Goal: Task Accomplishment & Management: Use online tool/utility

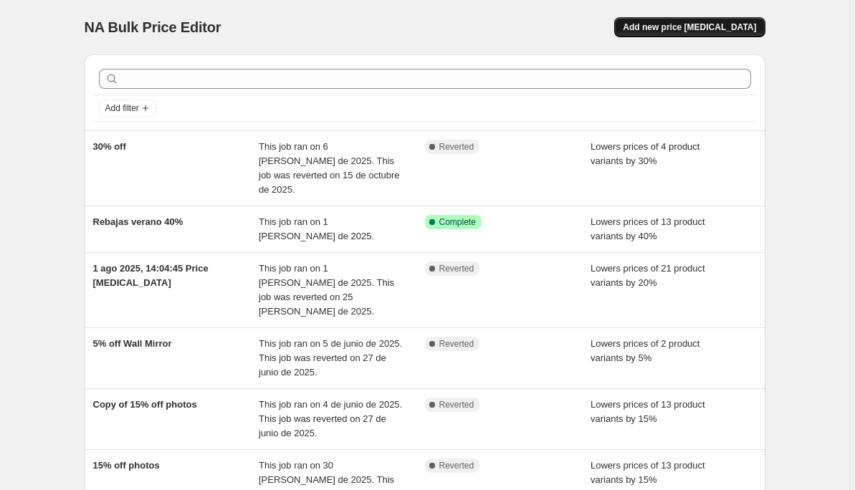
click at [723, 29] on span "Add new price [MEDICAL_DATA]" at bounding box center [689, 27] width 133 height 11
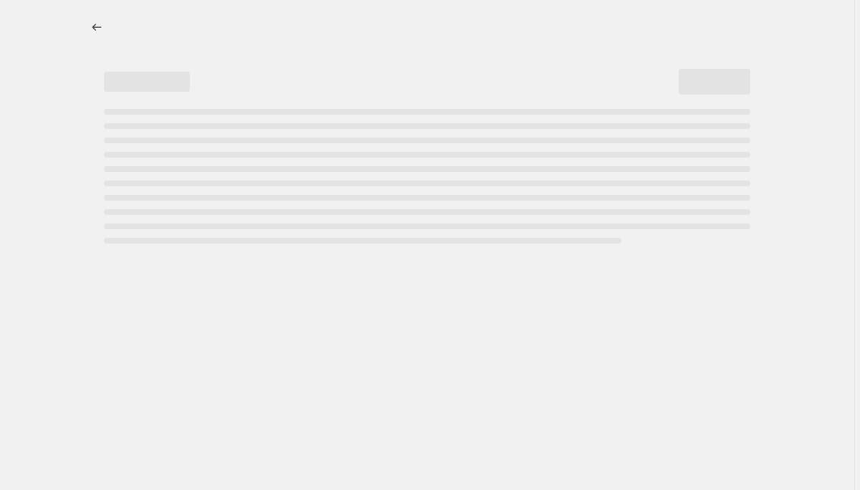
select select "percentage"
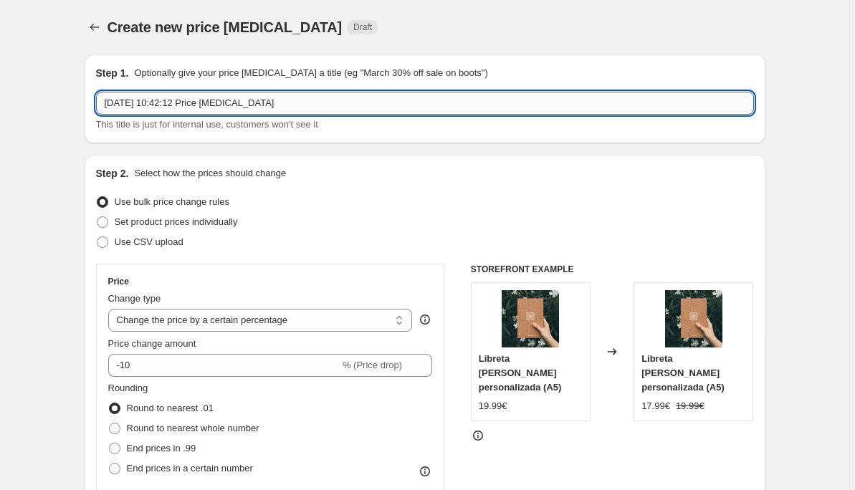
click at [163, 105] on input "[DATE] 10:42:12 Price [MEDICAL_DATA]" at bounding box center [425, 103] width 658 height 23
click at [162, 105] on input "[DATE] 10:42:12 Price [MEDICAL_DATA]" at bounding box center [425, 103] width 658 height 23
type input "Descuentos octubre"
click at [95, 138] on div "Step 1. Optionally give your price [MEDICAL_DATA] a title (eg "March 30% off sa…" at bounding box center [425, 98] width 681 height 89
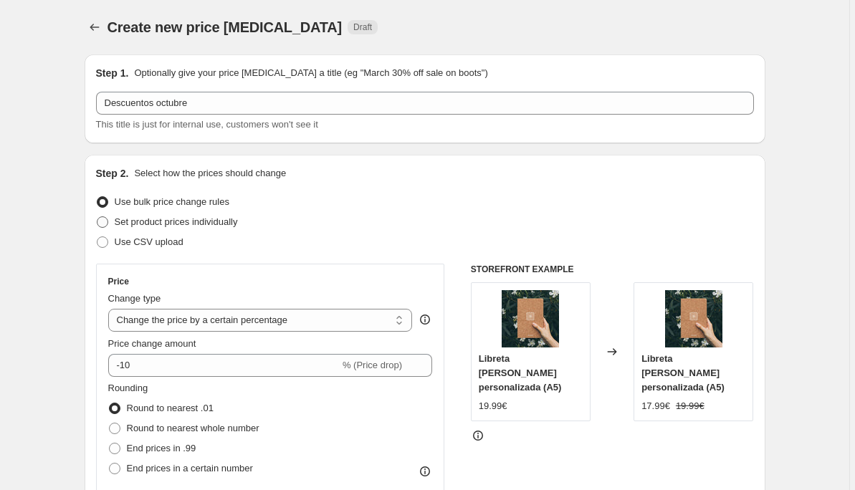
click at [202, 223] on span "Set product prices individually" at bounding box center [176, 222] width 123 height 11
click at [98, 217] on input "Set product prices individually" at bounding box center [97, 217] width 1 height 1
radio input "true"
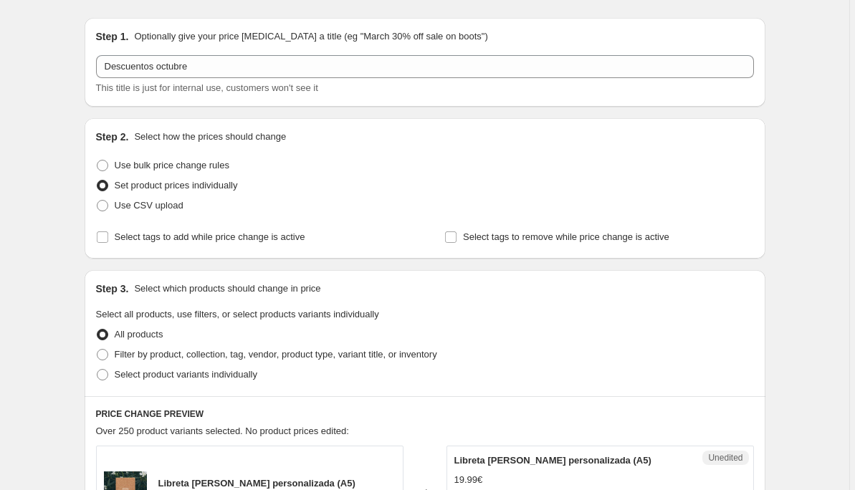
scroll to position [72, 0]
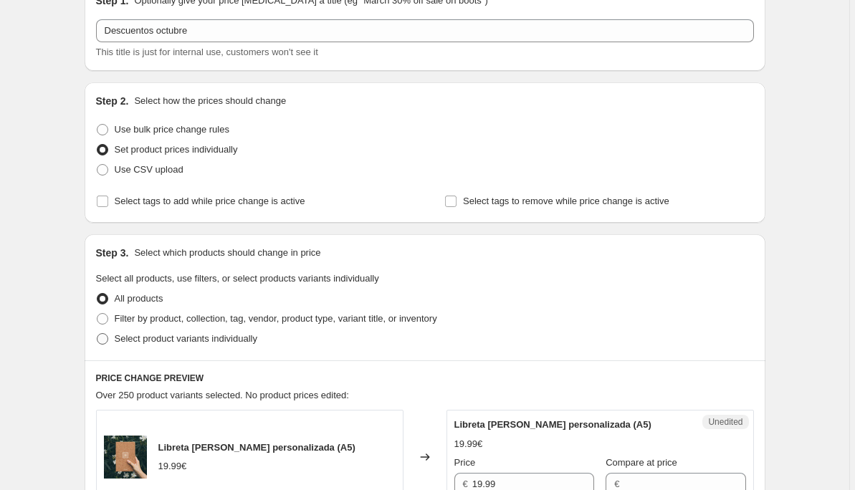
click at [186, 341] on span "Select product variants individually" at bounding box center [186, 338] width 143 height 11
click at [98, 334] on input "Select product variants individually" at bounding box center [97, 333] width 1 height 1
radio input "true"
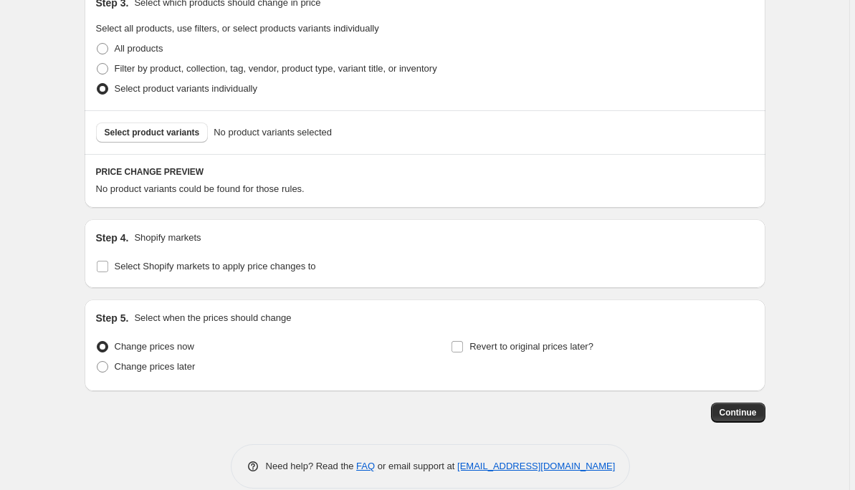
scroll to position [331, 0]
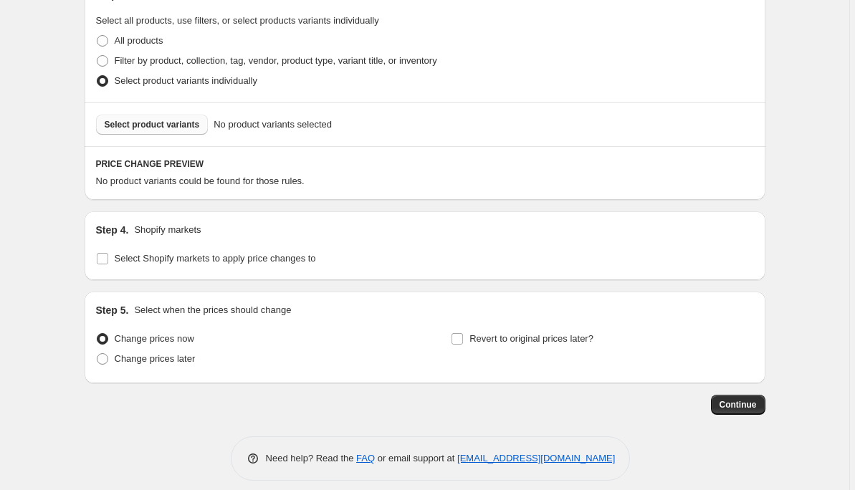
click at [170, 126] on span "Select product variants" at bounding box center [152, 124] width 95 height 11
